Goal: Task Accomplishment & Management: Use online tool/utility

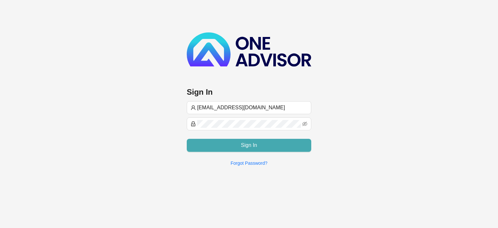
type input "[EMAIL_ADDRESS][DOMAIN_NAME]"
click at [244, 141] on span "Sign In" at bounding box center [249, 145] width 16 height 8
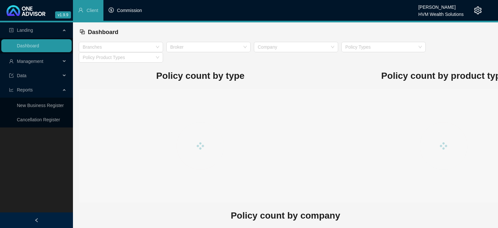
click at [133, 11] on span "Commission" at bounding box center [129, 10] width 25 height 5
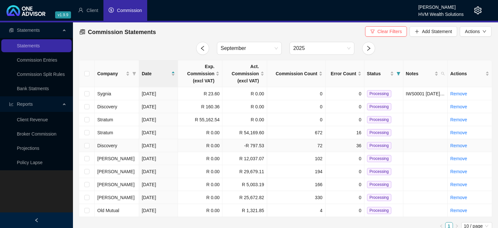
click at [151, 141] on td "[DATE]" at bounding box center [158, 145] width 39 height 13
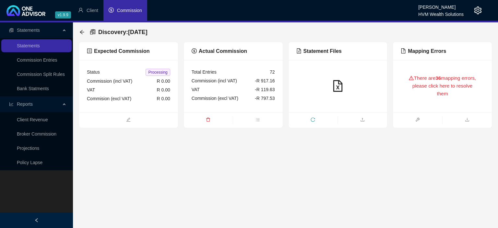
click at [423, 103] on div "There are 36 mapping errors, please click here to resolve them" at bounding box center [442, 86] width 83 height 37
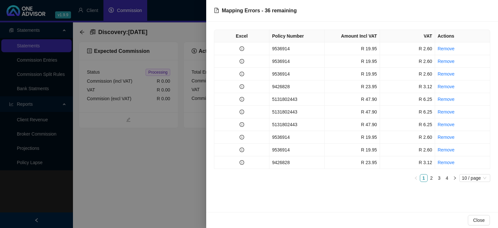
click at [285, 49] on td "9536914" at bounding box center [297, 48] width 55 height 13
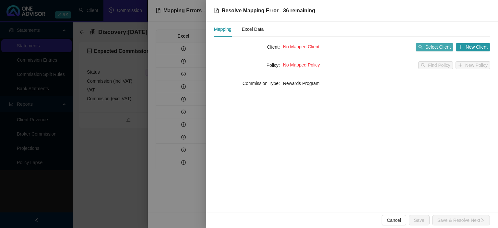
click at [426, 48] on button "Select Client" at bounding box center [435, 47] width 38 height 8
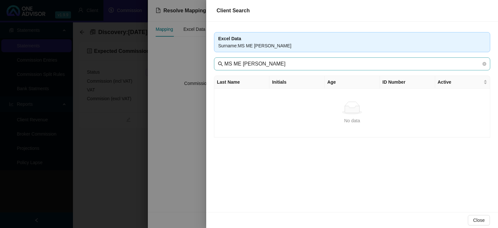
click at [225, 68] on span "MS ME [PERSON_NAME]" at bounding box center [352, 63] width 276 height 13
drag, startPoint x: 243, startPoint y: 65, endPoint x: 177, endPoint y: 59, distance: 65.5
click at [224, 60] on input "MS ME [PERSON_NAME]" at bounding box center [352, 64] width 257 height 8
drag, startPoint x: 263, startPoint y: 66, endPoint x: 188, endPoint y: 54, distance: 75.4
click at [224, 60] on input "MOHALALI" at bounding box center [352, 64] width 257 height 8
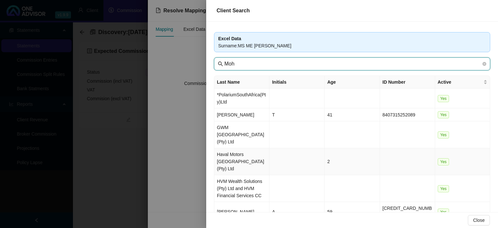
scroll to position [79, 0]
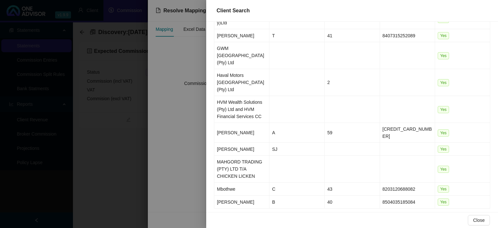
click at [439, 214] on link "2" at bounding box center [439, 217] width 7 height 7
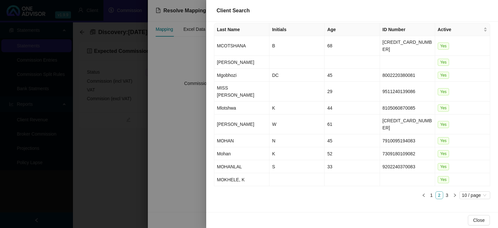
scroll to position [31, 0]
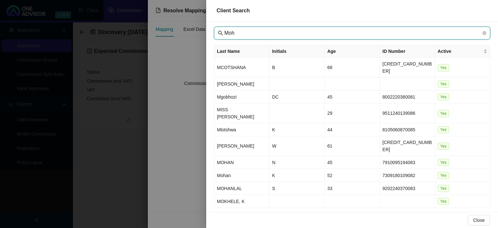
click at [237, 31] on input "Moh" at bounding box center [352, 33] width 257 height 8
type input "Moha"
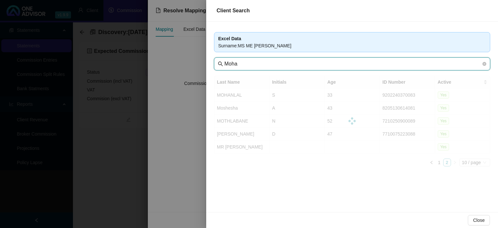
scroll to position [0, 0]
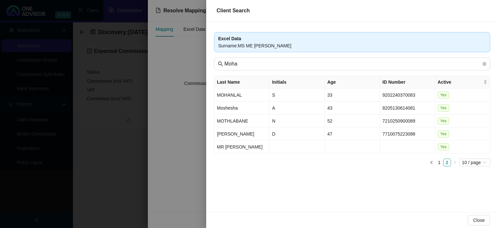
click at [179, 183] on div at bounding box center [249, 114] width 498 height 228
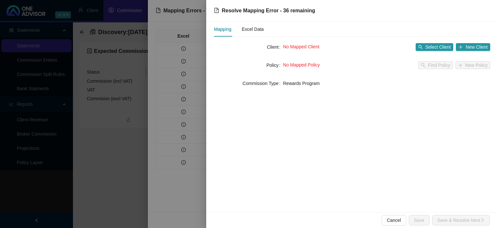
click at [151, 184] on div at bounding box center [249, 114] width 498 height 228
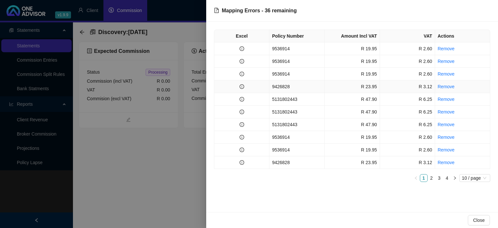
click at [285, 92] on td "9426828" at bounding box center [297, 86] width 55 height 13
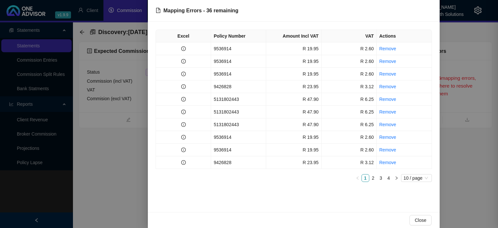
click at [283, 88] on div at bounding box center [249, 114] width 498 height 228
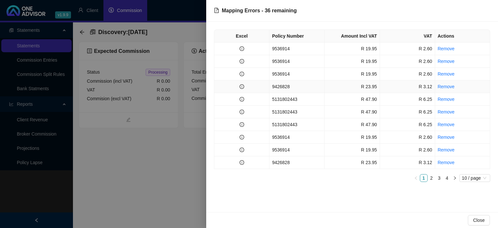
click at [291, 89] on td "9426828" at bounding box center [297, 86] width 55 height 13
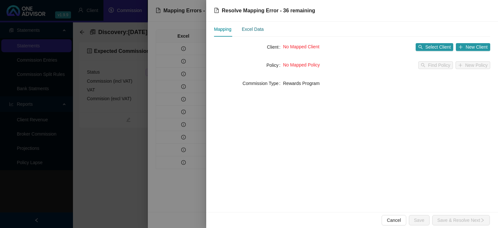
click at [256, 31] on div "Excel Data" at bounding box center [253, 29] width 22 height 7
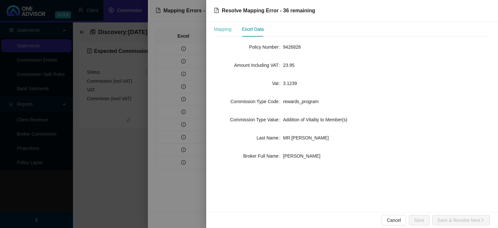
click at [229, 33] on div "Mapping" at bounding box center [223, 29] width 18 height 15
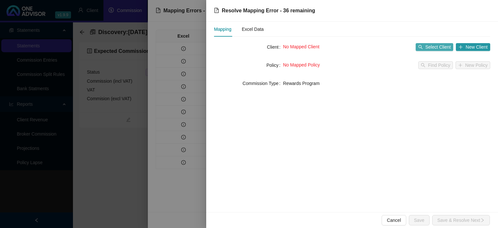
click at [427, 49] on span "Select Client" at bounding box center [439, 46] width 26 height 7
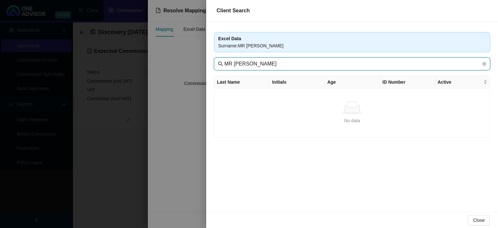
drag, startPoint x: 240, startPoint y: 63, endPoint x: 163, endPoint y: 54, distance: 77.7
click at [224, 60] on input "MR [PERSON_NAME]" at bounding box center [352, 64] width 257 height 8
type input "SARDIEN"
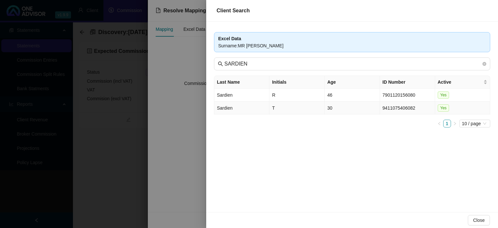
click at [244, 108] on td "Sardien" at bounding box center [241, 108] width 55 height 13
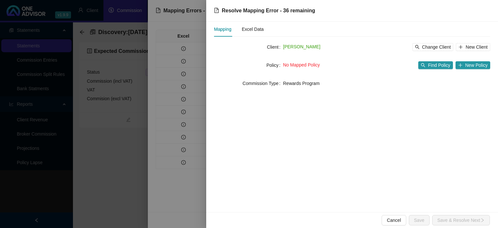
click at [433, 60] on div "No Mapped Policy Find Policy New Policy" at bounding box center [386, 65] width 207 height 10
click at [433, 68] on span "Find Policy" at bounding box center [439, 65] width 22 height 7
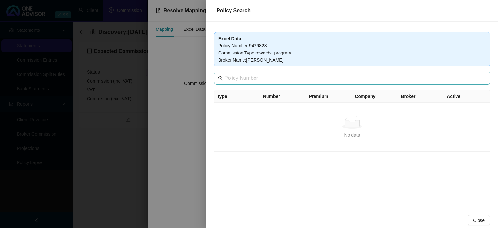
click at [278, 72] on span at bounding box center [352, 78] width 276 height 13
type input "942"
click at [125, 168] on div at bounding box center [249, 114] width 498 height 228
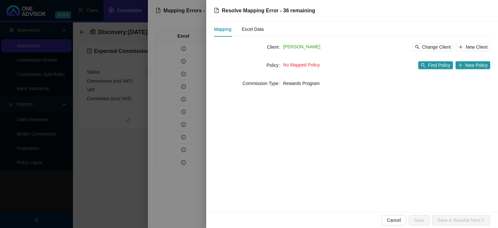
click at [125, 168] on div at bounding box center [249, 114] width 498 height 228
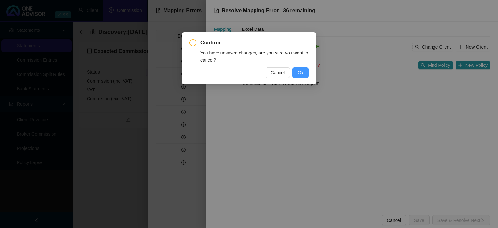
click at [295, 73] on button "Ok" at bounding box center [301, 72] width 16 height 10
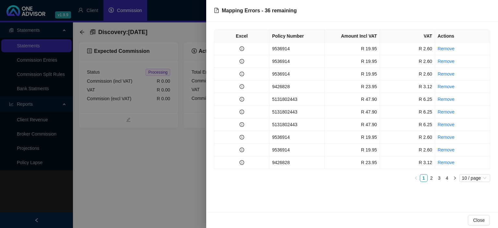
click at [160, 179] on div at bounding box center [249, 114] width 498 height 228
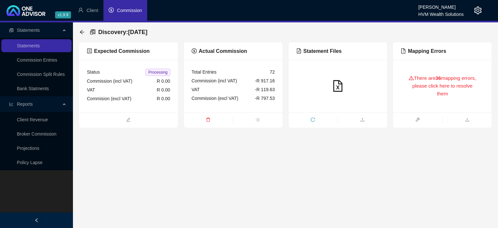
click at [478, 10] on icon "setting" at bounding box center [478, 10] width 8 height 8
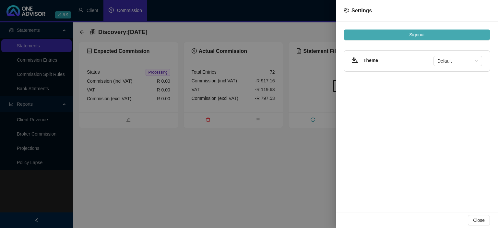
click at [410, 37] on span "Signout" at bounding box center [416, 34] width 15 height 7
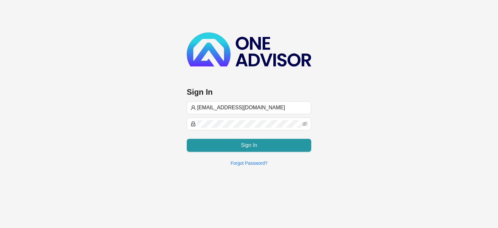
type input "[EMAIL_ADDRESS][DOMAIN_NAME]"
